Goal: Complete application form

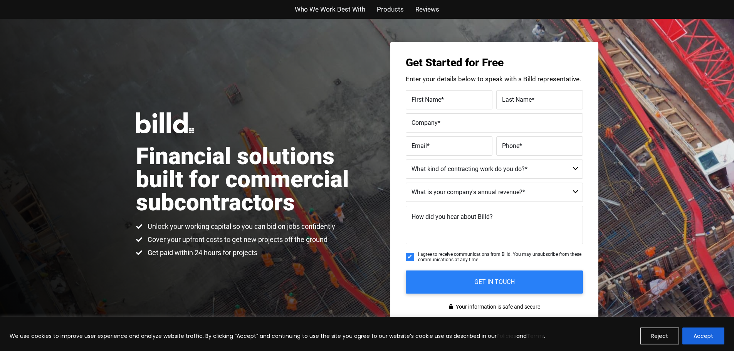
click at [452, 99] on label "First Name *" at bounding box center [448, 99] width 75 height 11
click at [452, 99] on input "First Name *" at bounding box center [448, 99] width 87 height 19
click at [450, 97] on label "First Name *" at bounding box center [448, 99] width 75 height 11
click at [450, 97] on input "First Name *" at bounding box center [448, 99] width 87 height 19
type input "kyle"
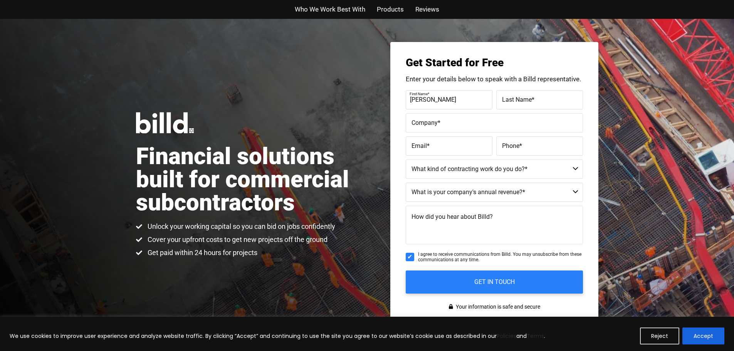
type input "stampfli"
type input "dialkyleplumbing@gmail.com"
type input "(928) 435-2078"
type input "kyle"
click at [470, 124] on label "Company *" at bounding box center [494, 122] width 166 height 11
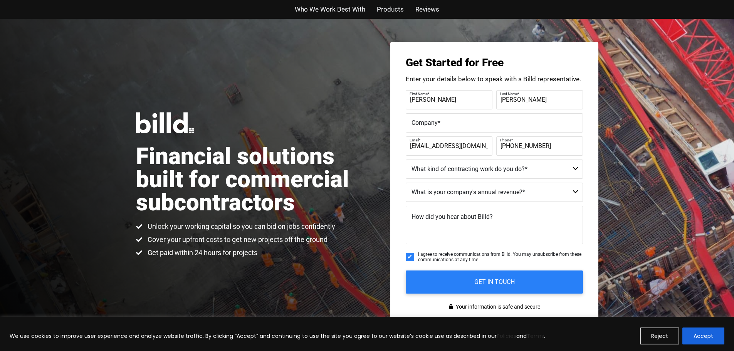
click at [470, 124] on input "Company *" at bounding box center [493, 122] width 177 height 19
type input "DKP"
click at [451, 166] on select "Commercial Commercial and Residential Residential Not a Contractor" at bounding box center [493, 168] width 177 height 19
select select "Commercial"
click at [405, 159] on select "Commercial Commercial and Residential Residential Not a Contractor" at bounding box center [493, 168] width 177 height 19
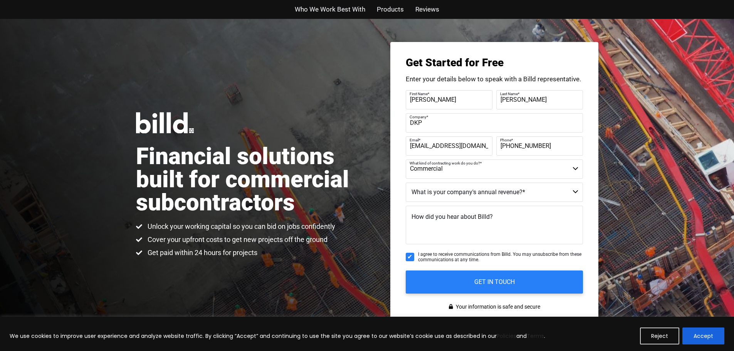
click at [573, 192] on select "$40M + $25M - $40M $8M - $25M $4M - $8M $2M - $4M $1M - $2M Less than $1M" at bounding box center [493, 192] width 177 height 19
select select "Less than $1M"
click at [405, 183] on select "$40M + $25M - $40M $8M - $25M $4M - $8M $2M - $4M $1M - $2M Less than $1M" at bounding box center [493, 192] width 177 height 19
click at [432, 218] on span "How did you hear about Billd?" at bounding box center [451, 216] width 81 height 7
click at [432, 218] on textarea "How did you hear about Billd?" at bounding box center [493, 225] width 177 height 39
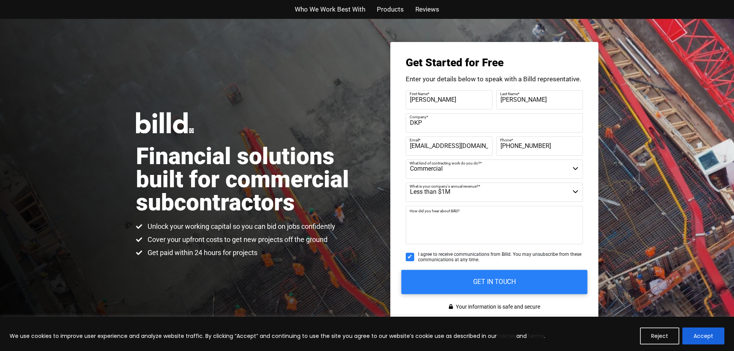
click at [496, 281] on input "GET IN TOUCH" at bounding box center [494, 282] width 186 height 24
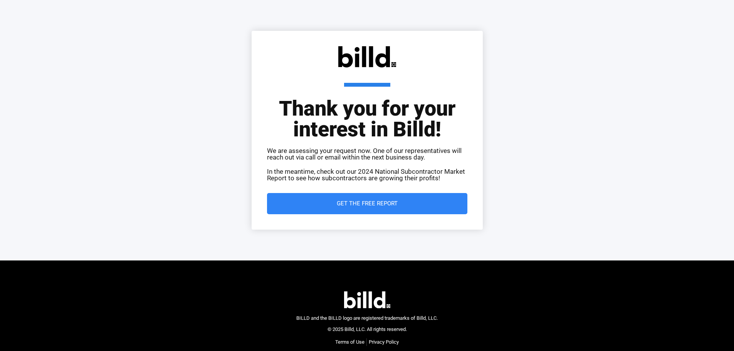
drag, startPoint x: 0, startPoint y: 0, endPoint x: 433, endPoint y: 203, distance: 477.9
click at [433, 203] on span "Get the Free Report" at bounding box center [366, 204] width 169 height 6
